Goal: Browse casually

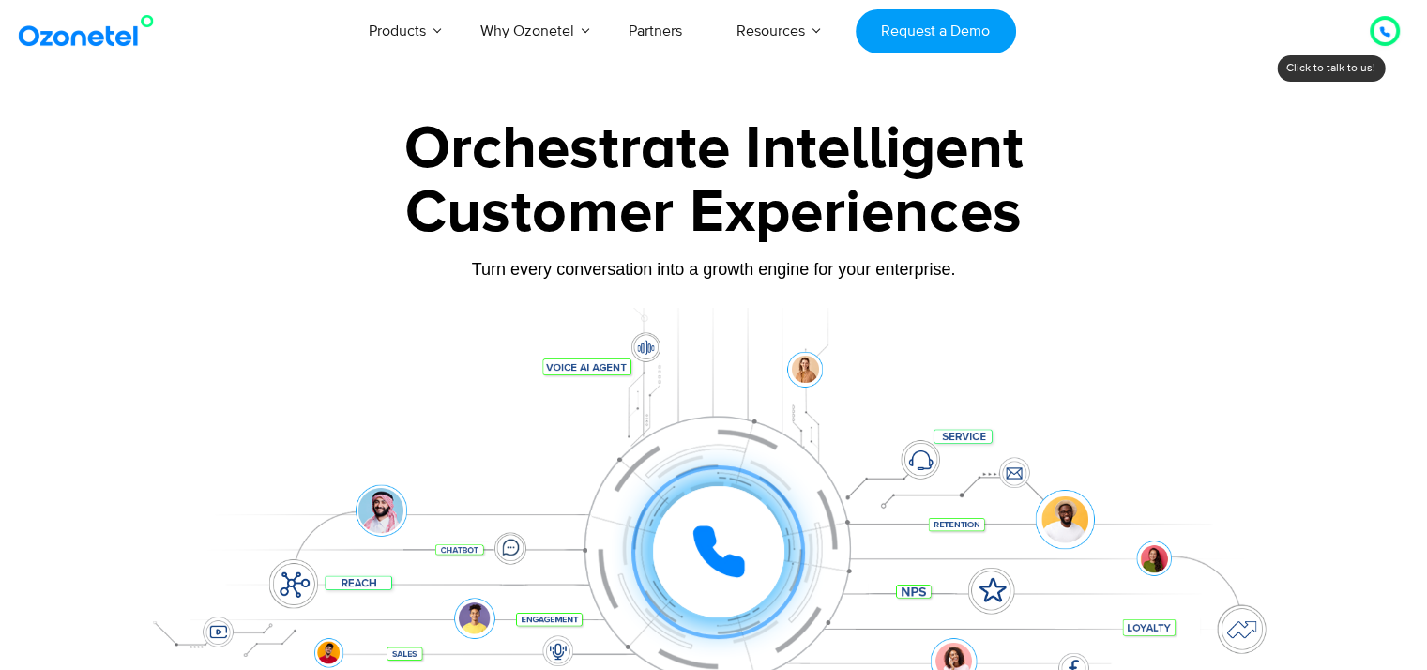
click at [710, 538] on icon at bounding box center [718, 551] width 47 height 47
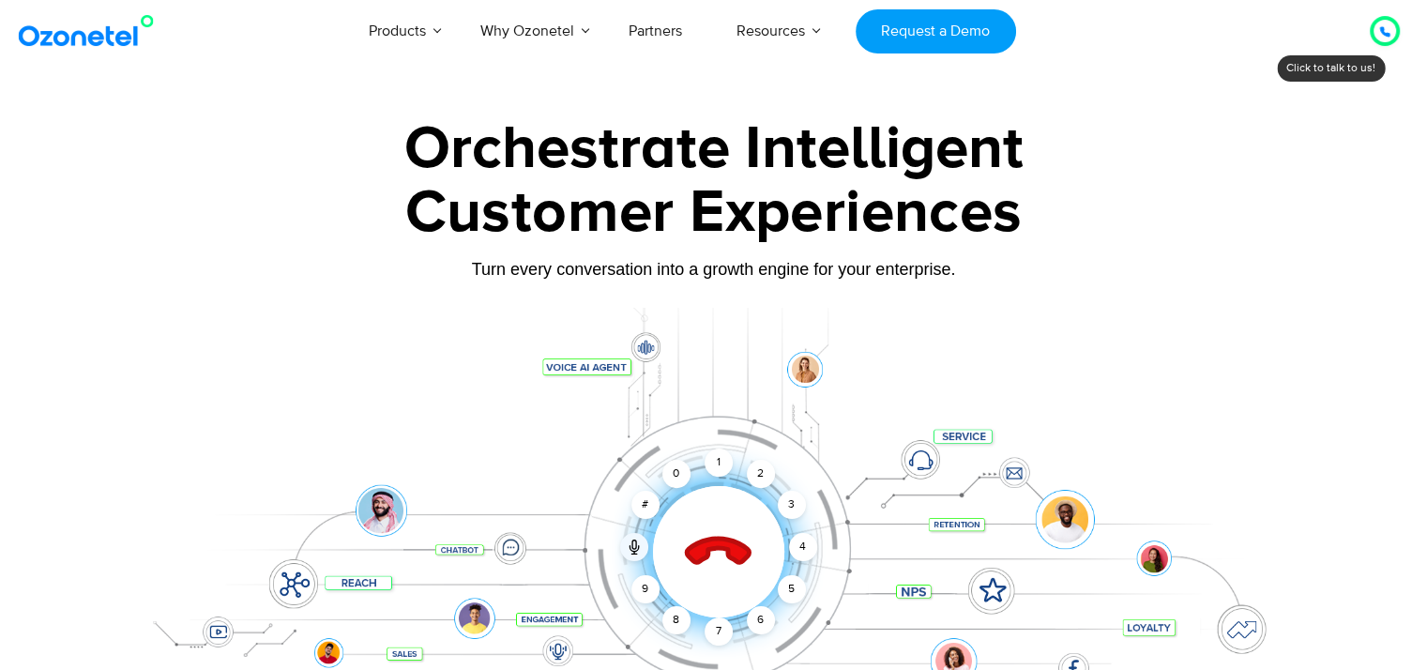
click at [710, 538] on icon at bounding box center [718, 553] width 66 height 66
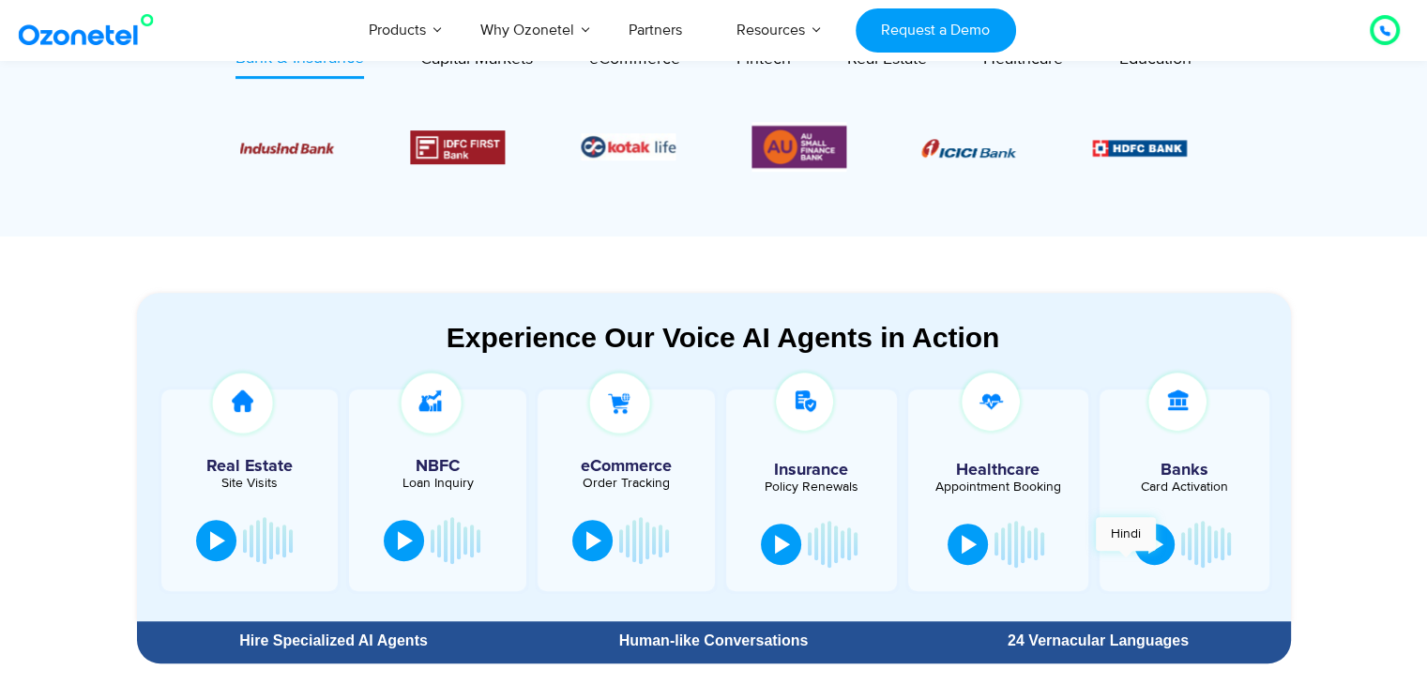
scroll to position [844, 0]
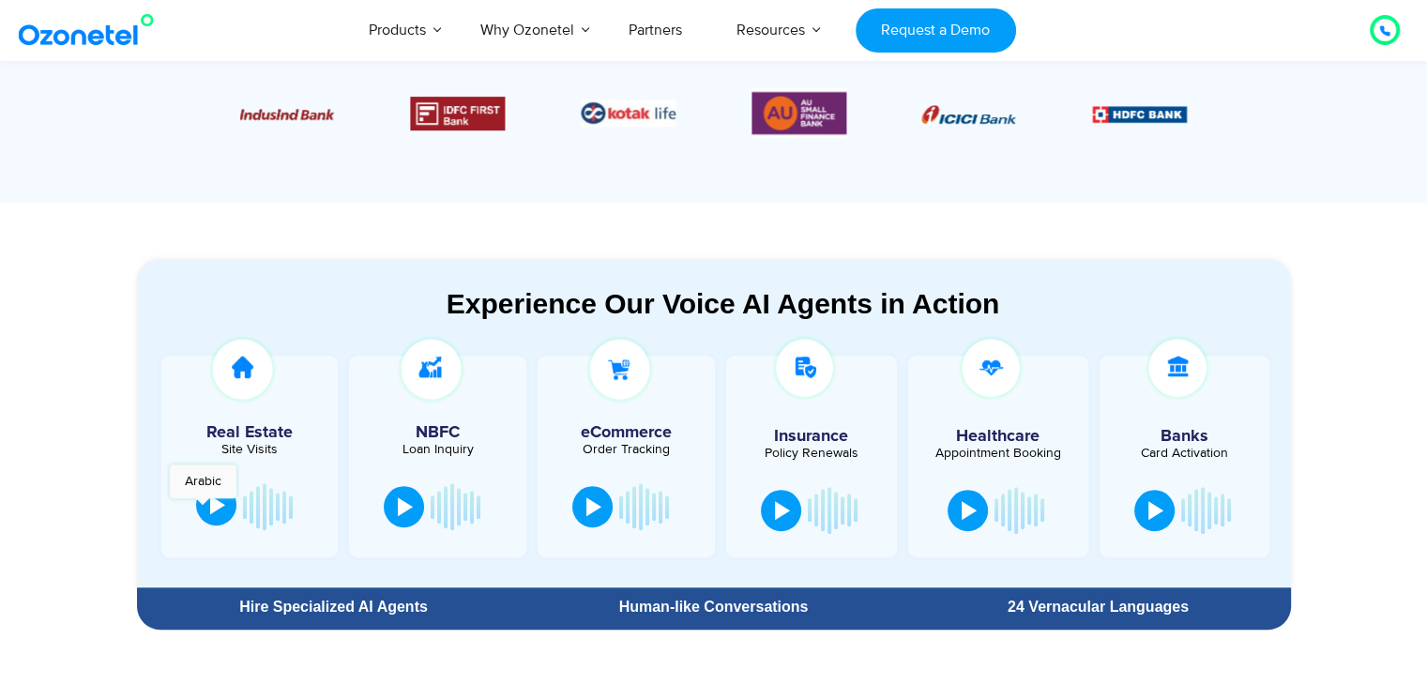
click at [205, 505] on button at bounding box center [216, 504] width 40 height 41
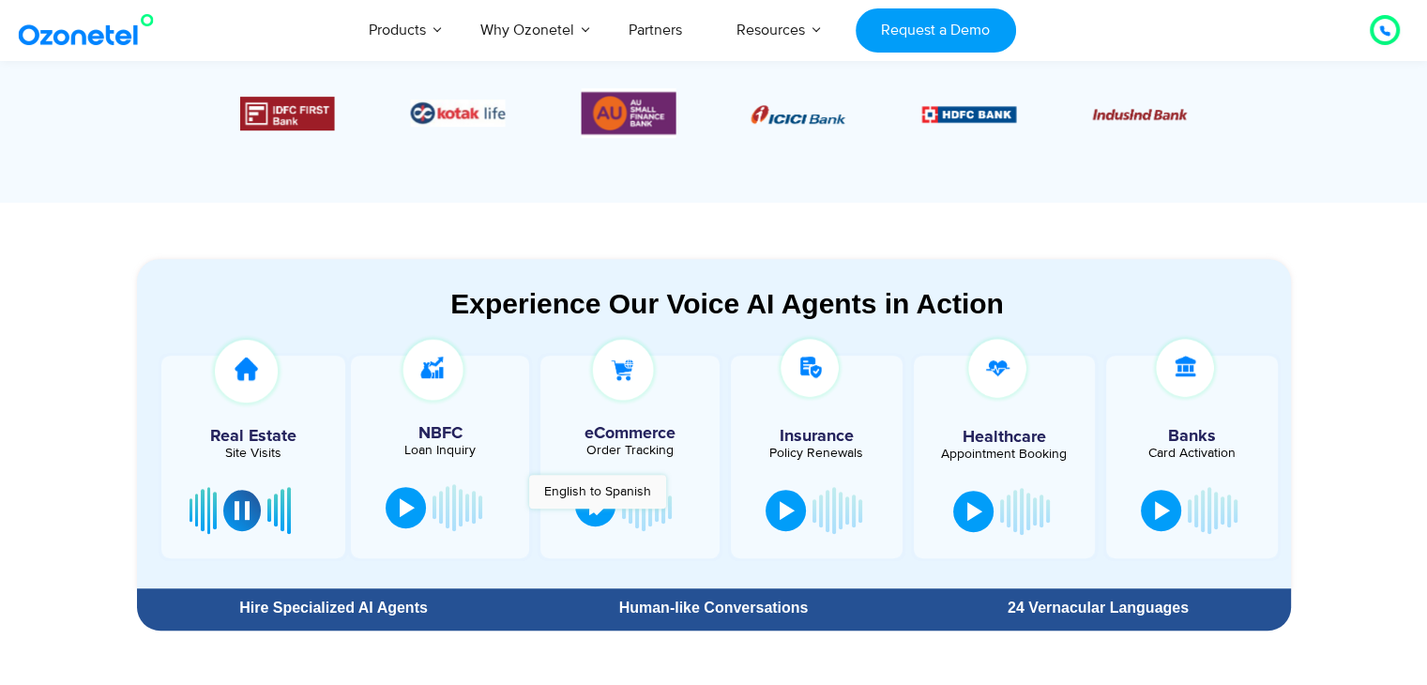
click at [597, 518] on button at bounding box center [595, 505] width 40 height 41
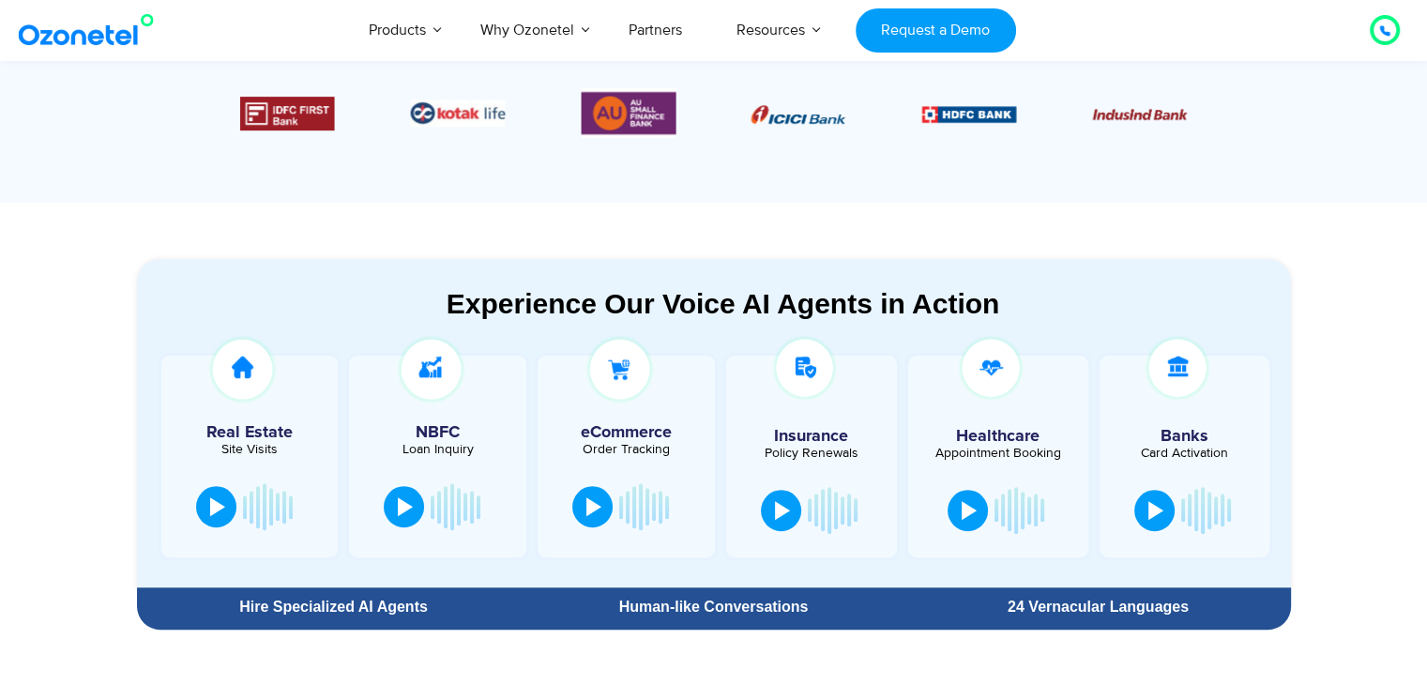
scroll to position [751, 0]
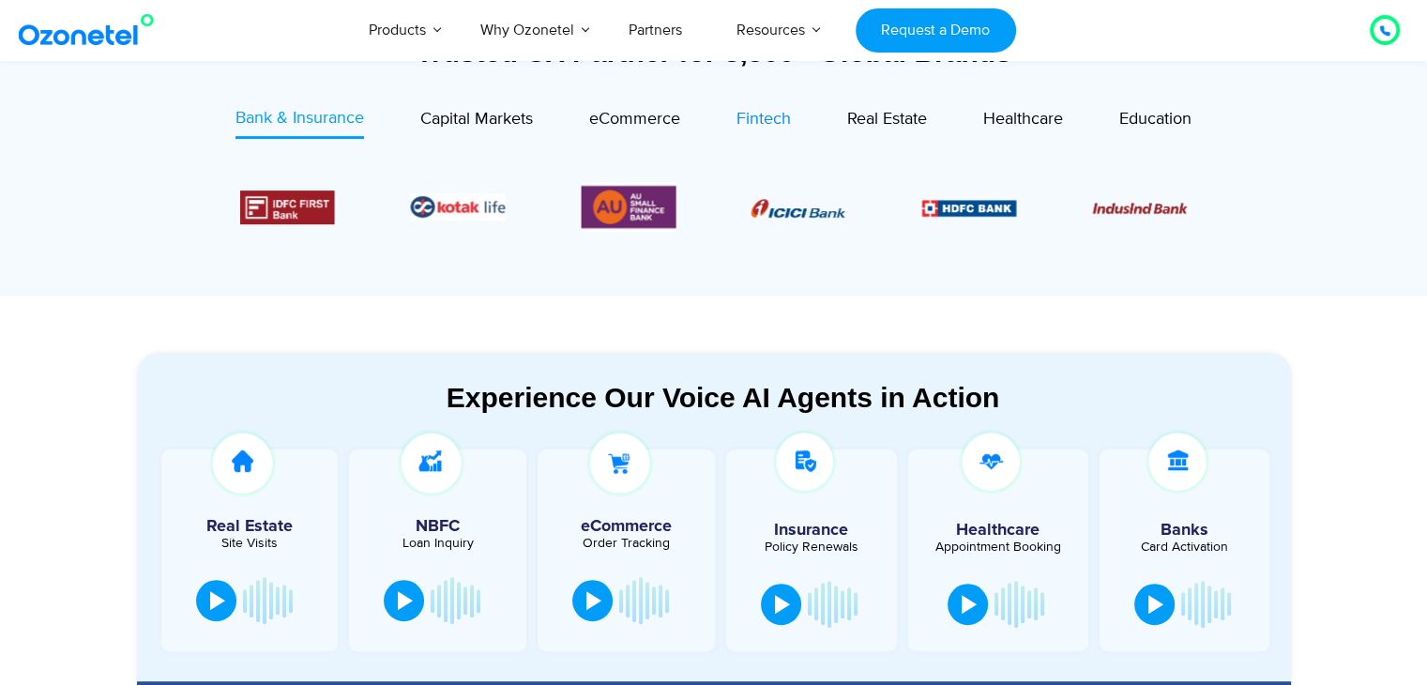
click at [758, 125] on span "Fintech" at bounding box center [764, 119] width 54 height 21
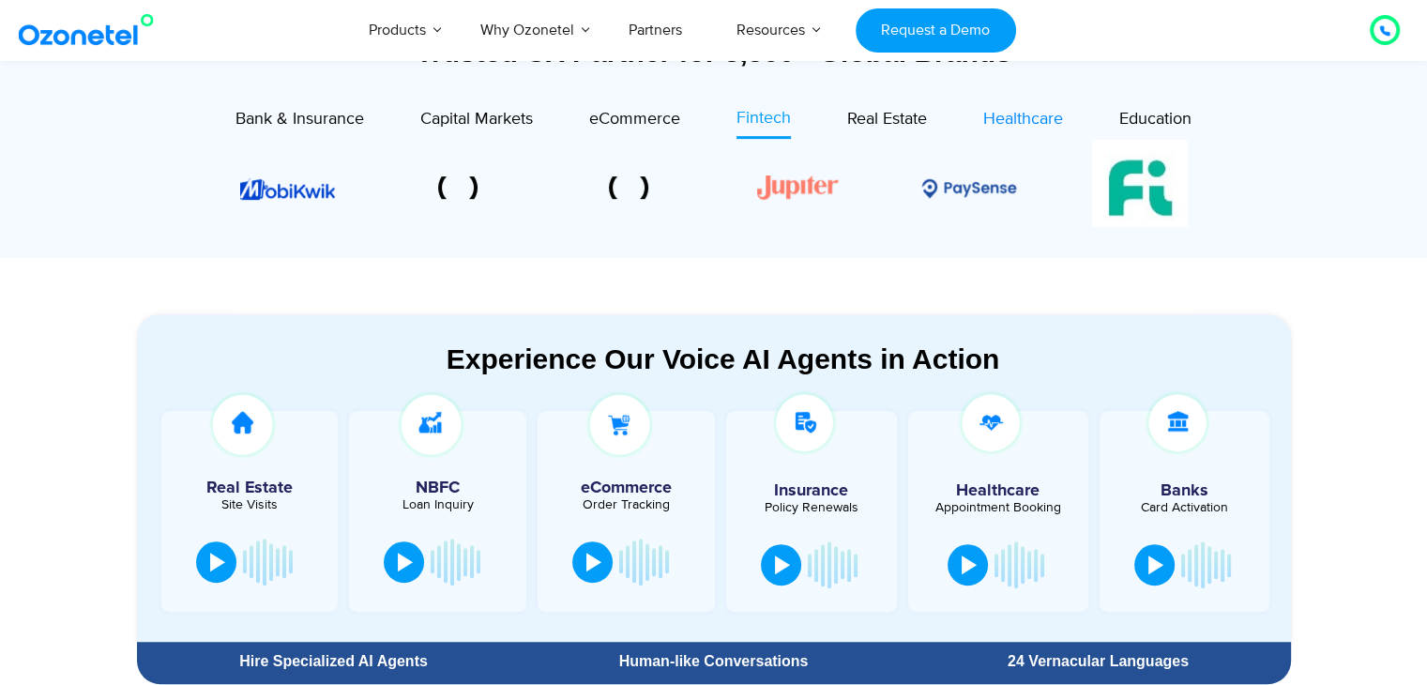
click at [1036, 127] on span "Healthcare" at bounding box center [1023, 119] width 80 height 21
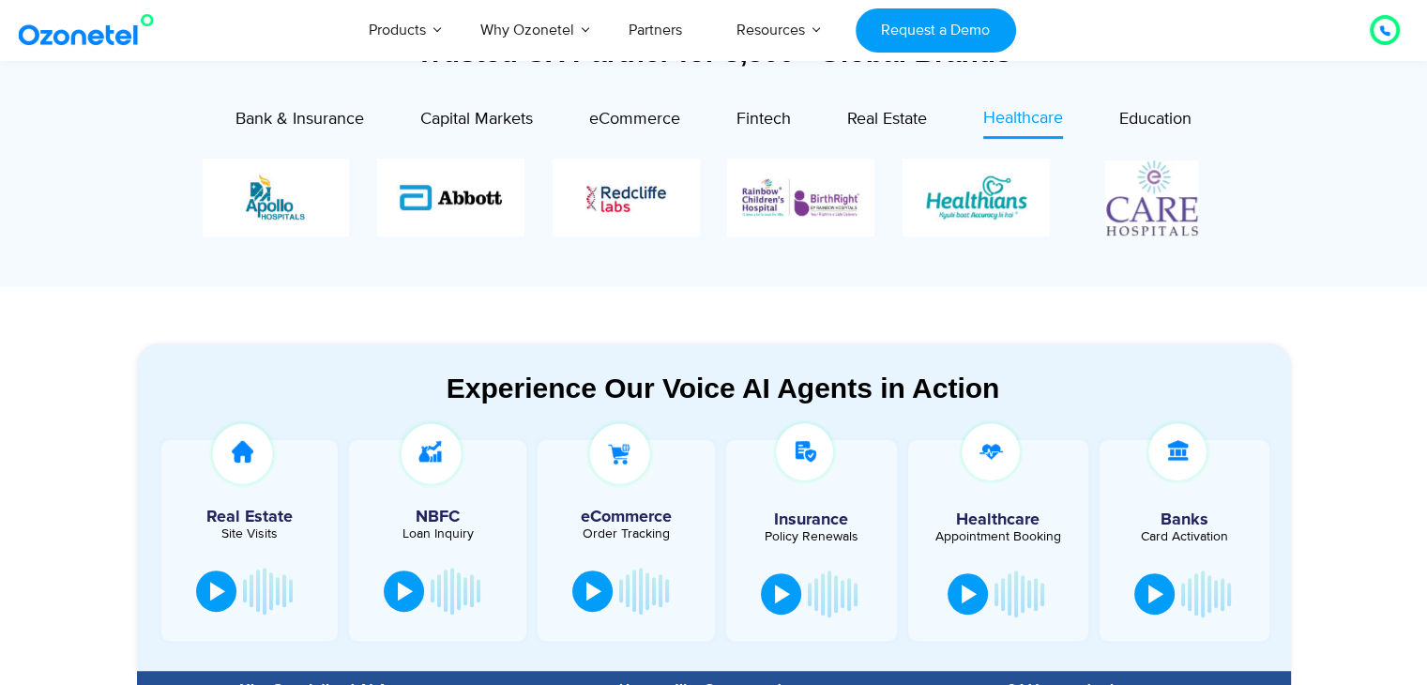
scroll to position [563, 0]
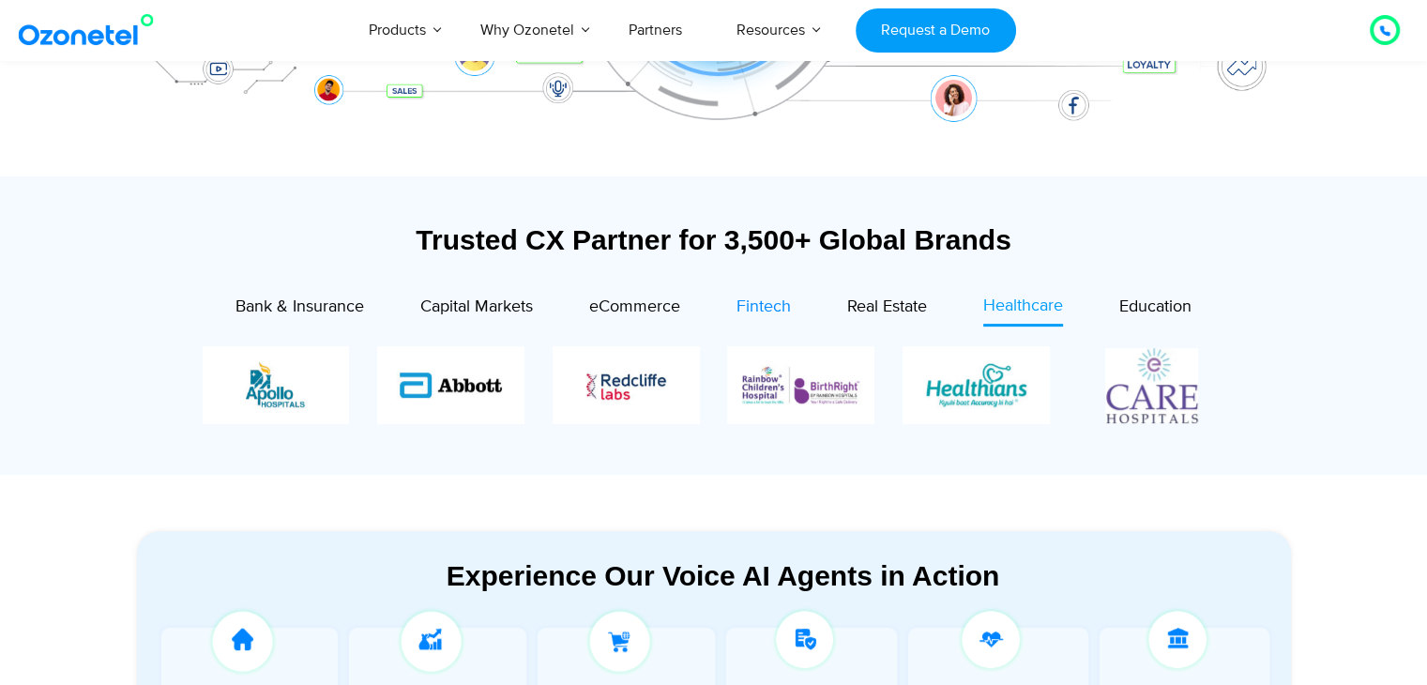
click at [767, 317] on div "Fintech" at bounding box center [764, 307] width 54 height 25
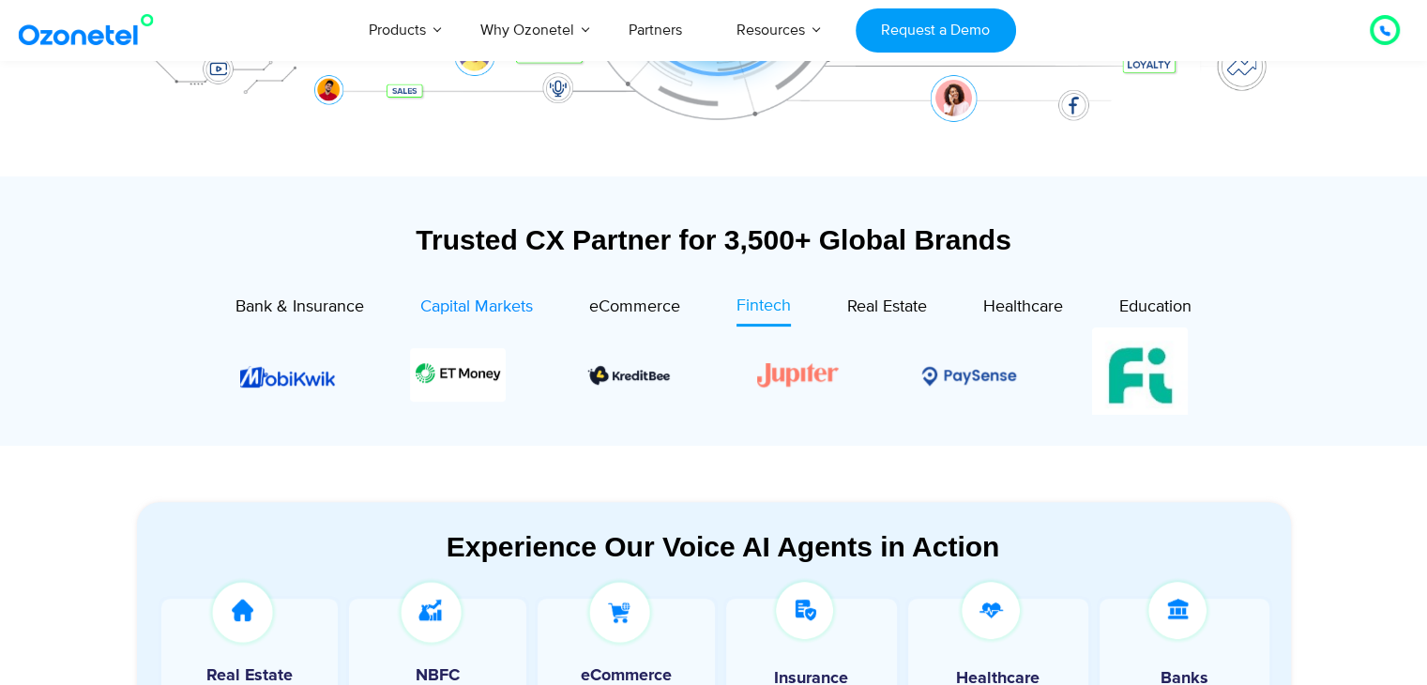
click at [428, 324] on link "Capital Markets" at bounding box center [476, 310] width 113 height 32
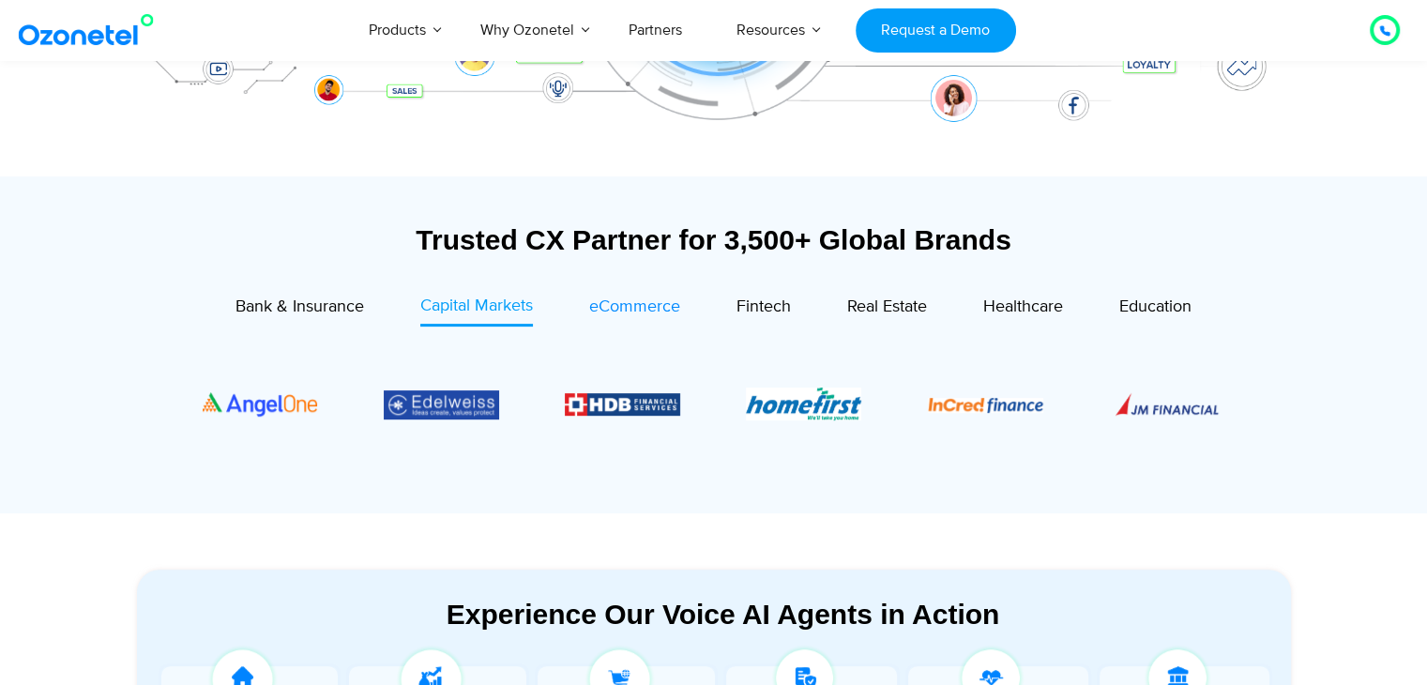
click at [616, 304] on span "eCommerce" at bounding box center [634, 306] width 91 height 21
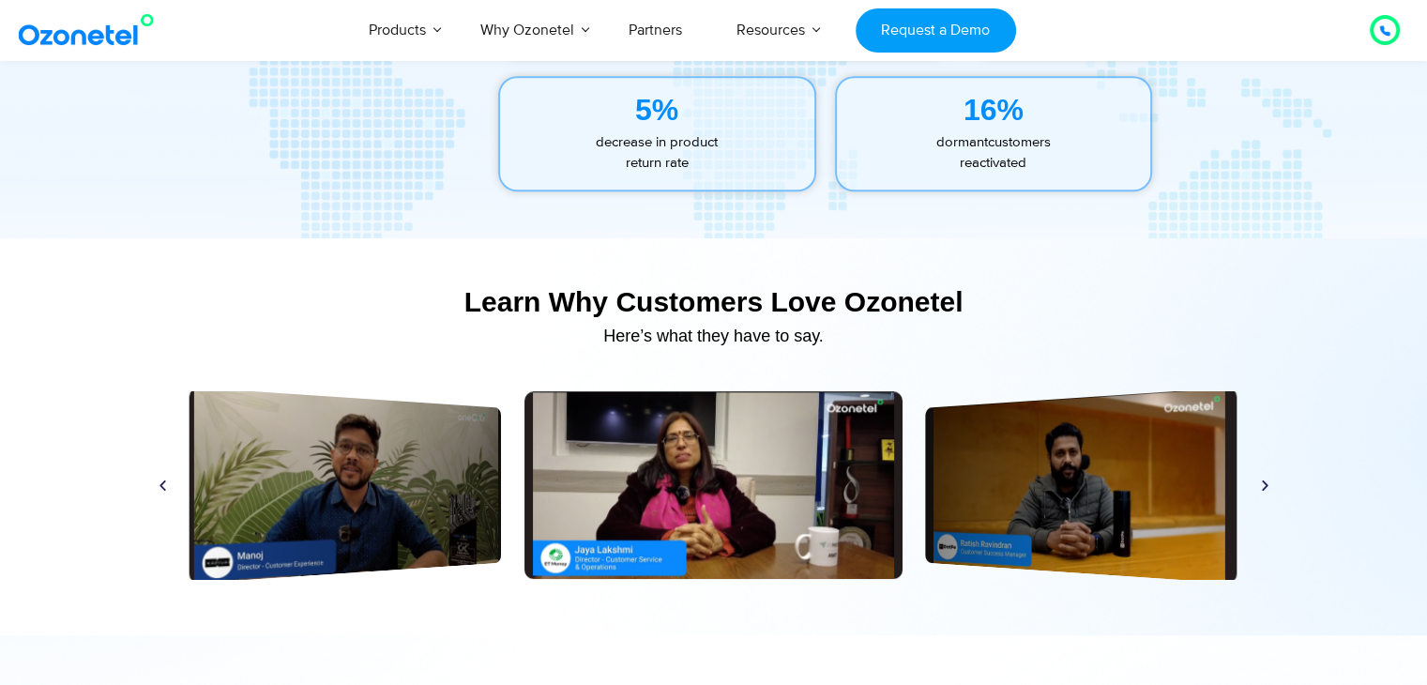
scroll to position [8726, 0]
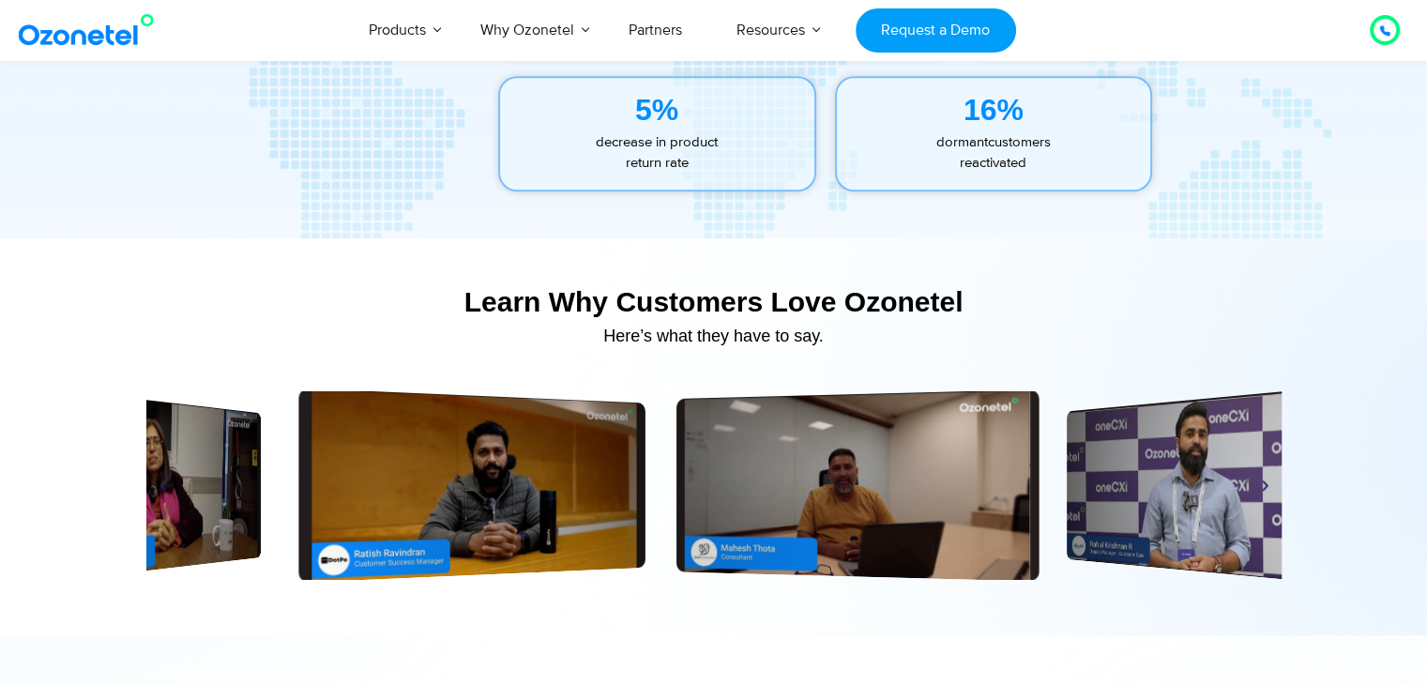
click at [570, 463] on div "Play Play Play Play Play Play Play Play Play Play Play Play" at bounding box center [713, 485] width 1135 height 188
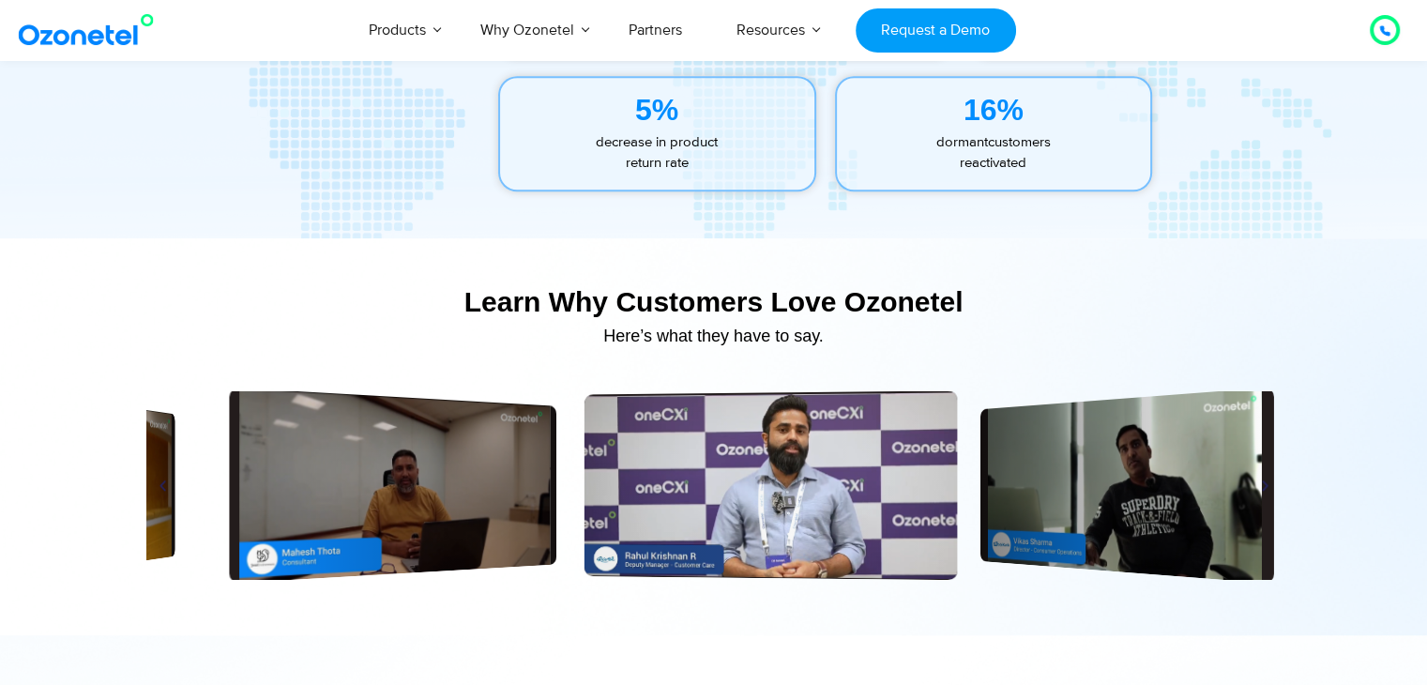
click at [660, 449] on div "Play" at bounding box center [771, 485] width 373 height 190
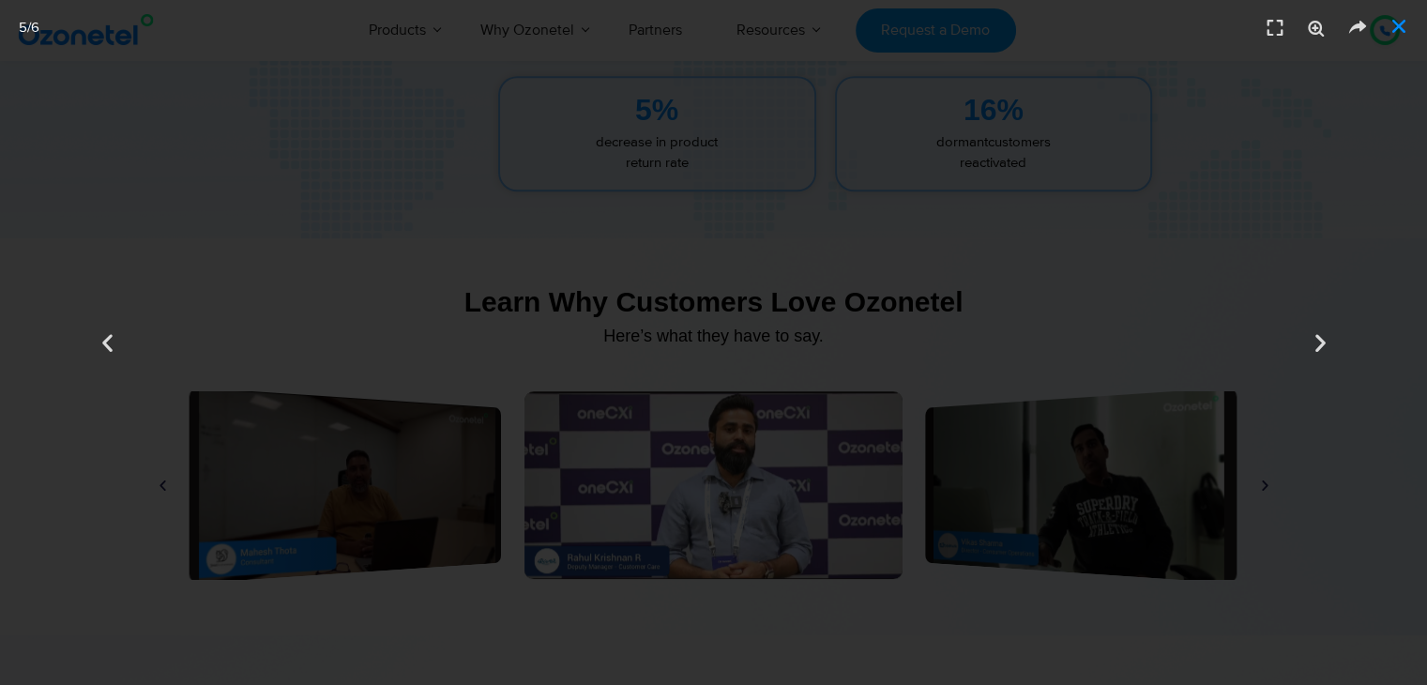
click at [1392, 23] on icon "Close (Esc)" at bounding box center [1399, 26] width 19 height 19
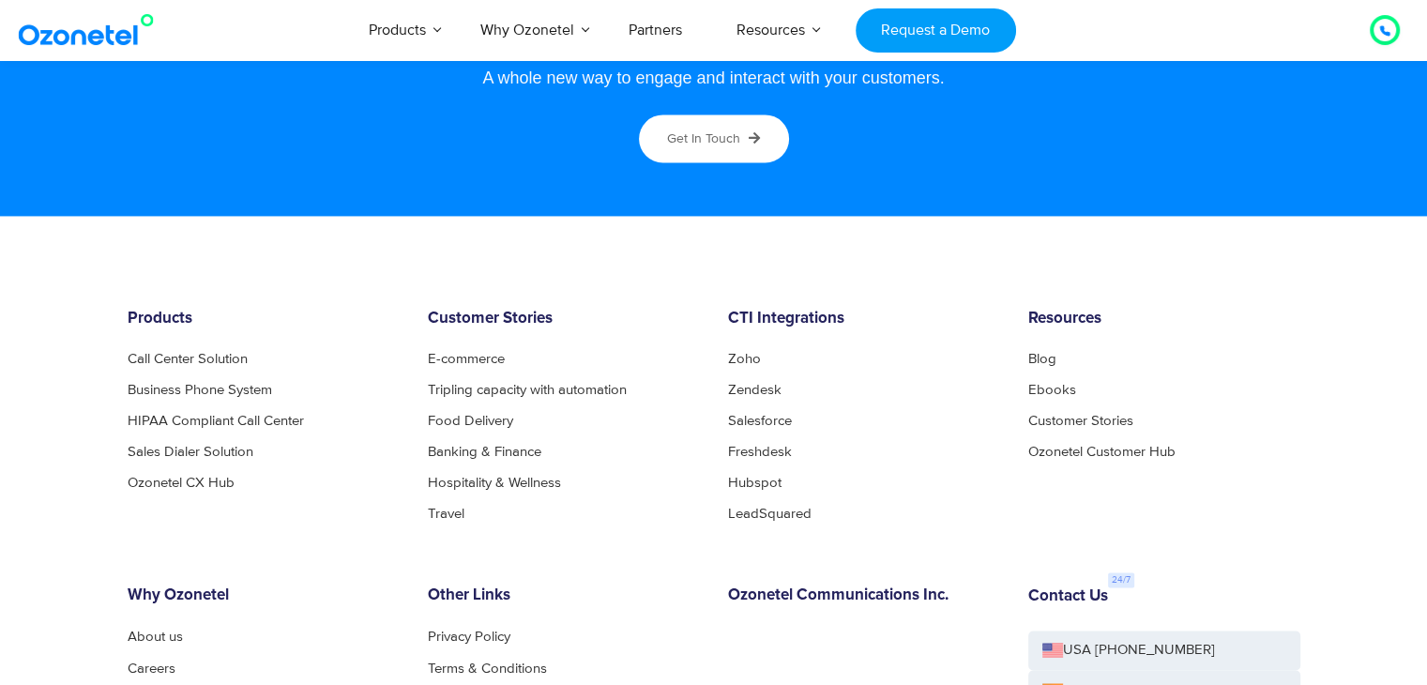
scroll to position [10341, 0]
